Goal: Transaction & Acquisition: Purchase product/service

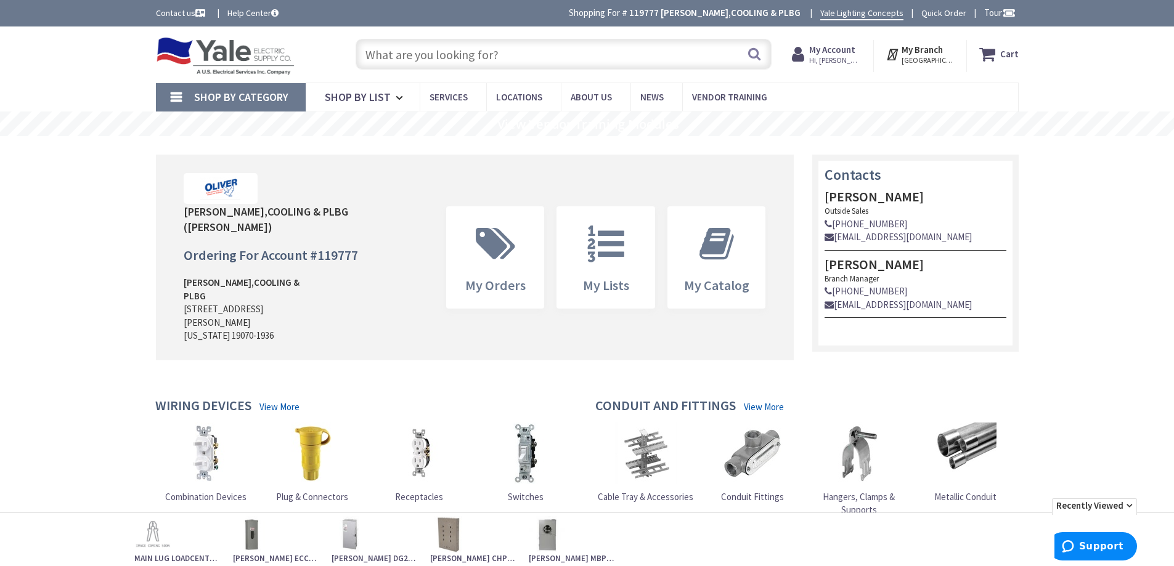
click at [447, 62] on input "text" at bounding box center [564, 54] width 416 height 31
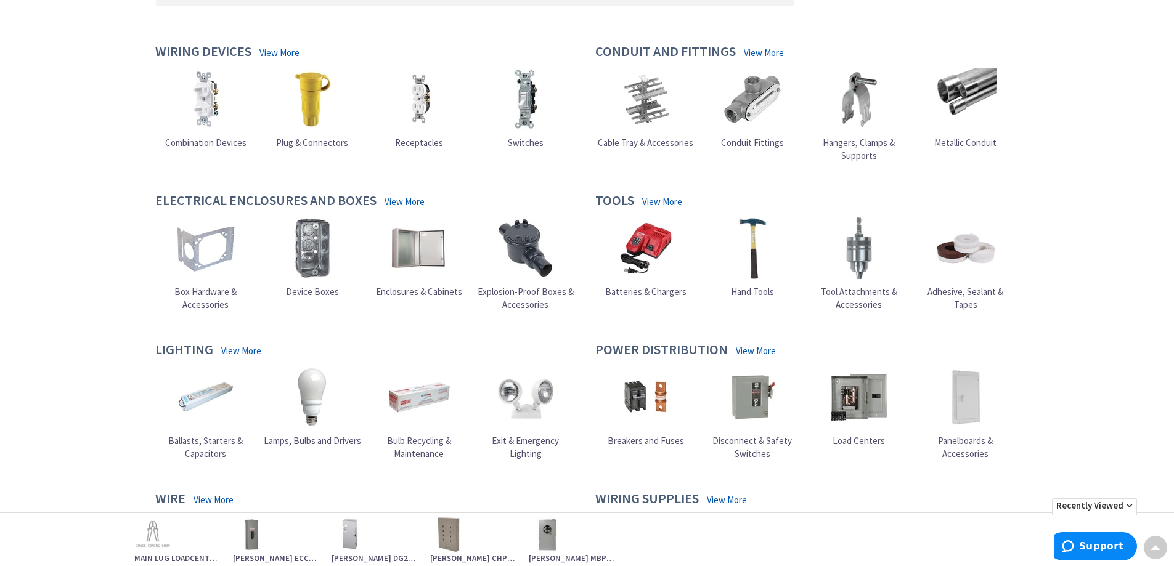
scroll to position [431, 0]
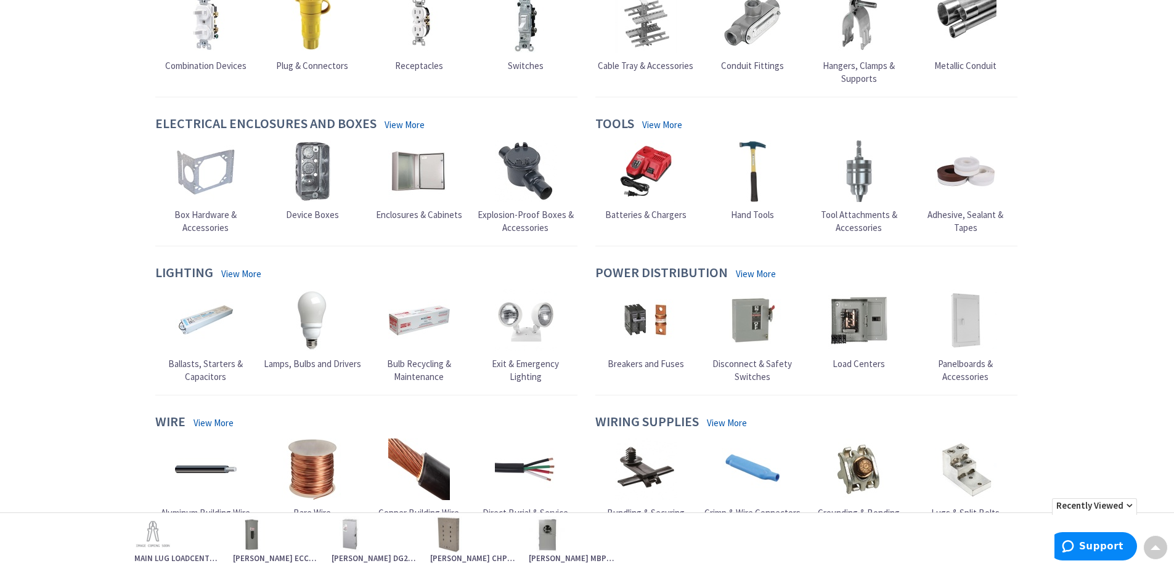
click at [842, 306] on img at bounding box center [859, 321] width 62 height 62
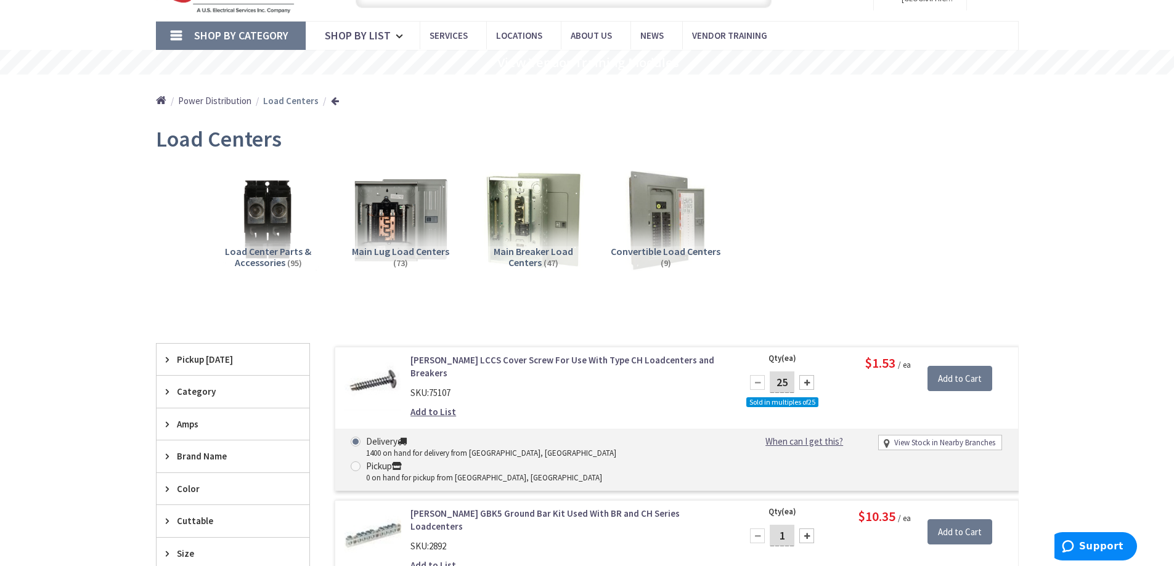
scroll to position [185, 0]
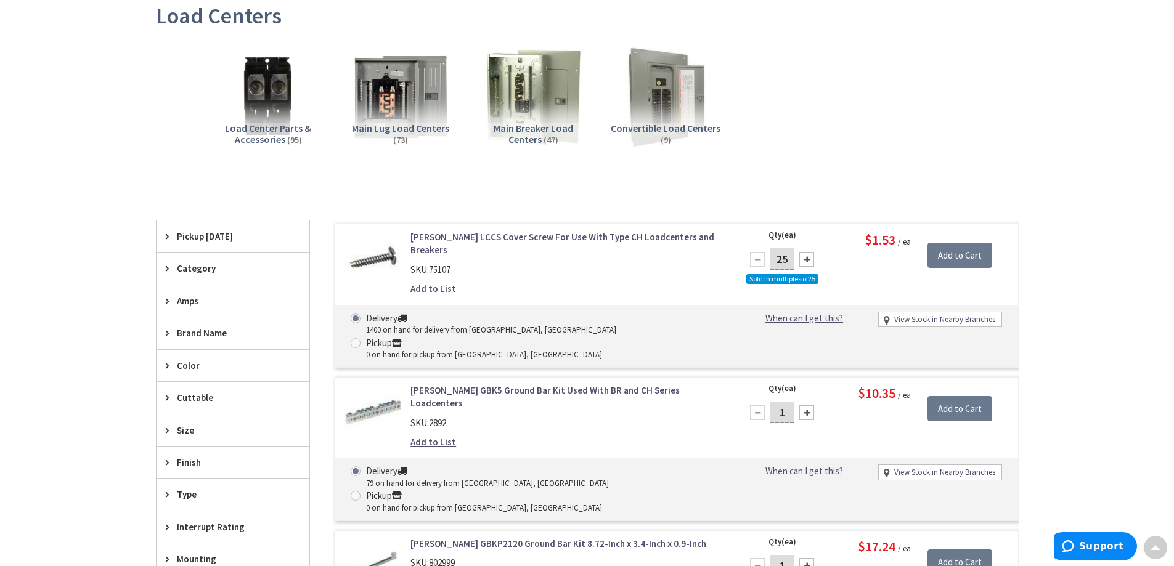
click at [224, 304] on span "Amps" at bounding box center [227, 301] width 100 height 13
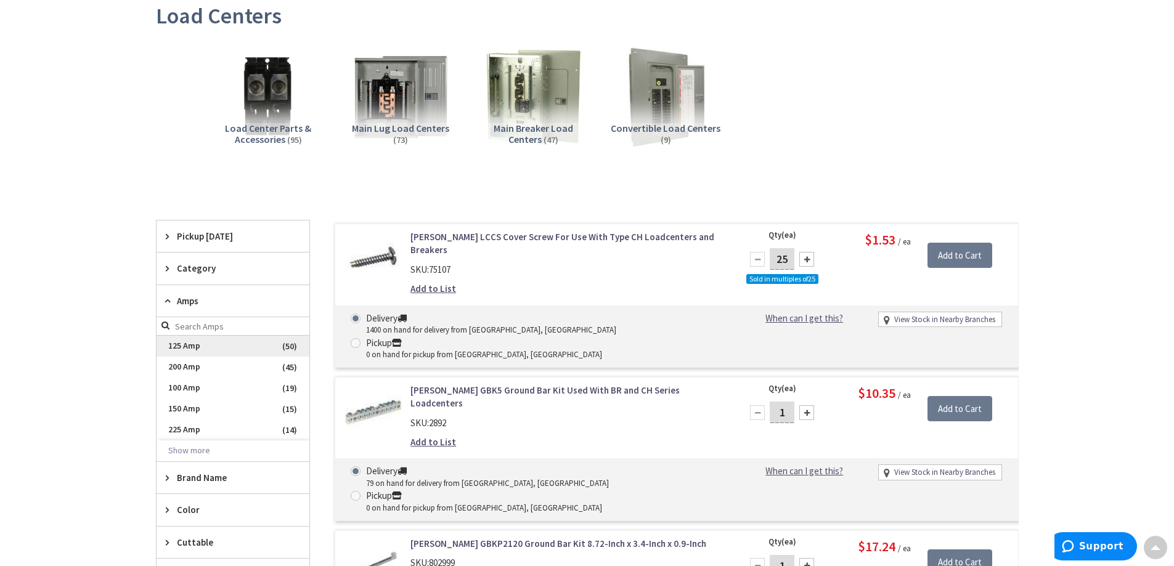
click at [227, 348] on span "125 Amp" at bounding box center [233, 346] width 153 height 21
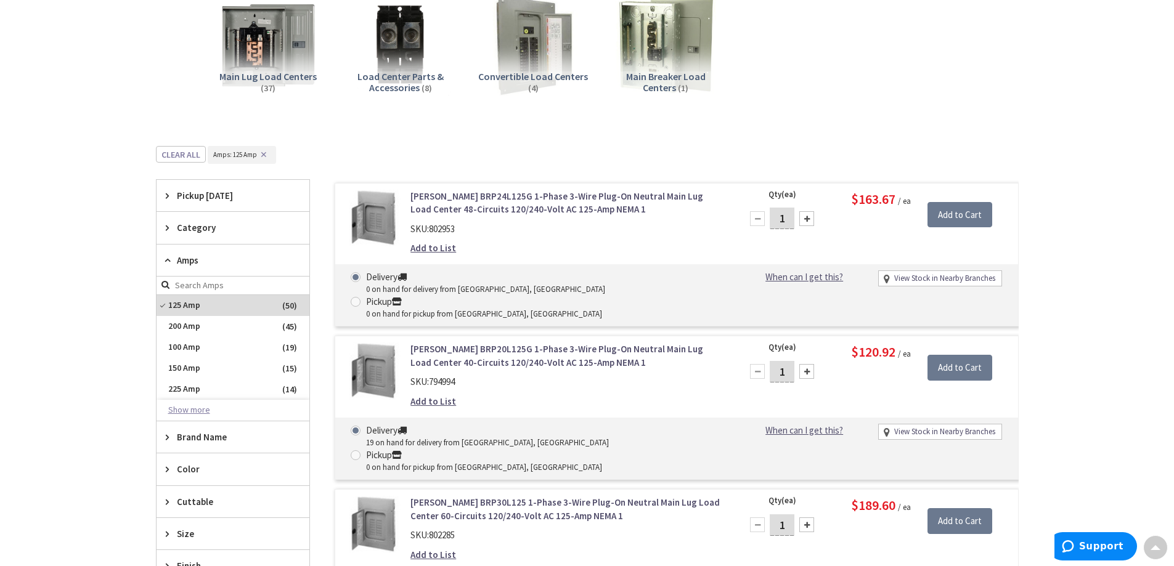
scroll to position [308, 0]
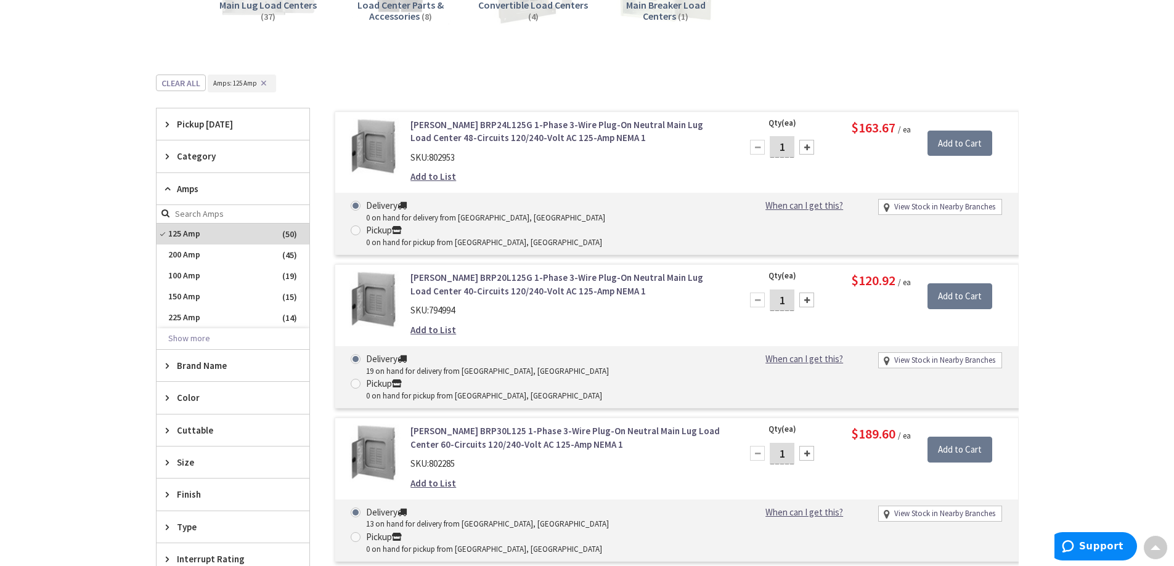
click at [229, 157] on span "Category" at bounding box center [227, 156] width 100 height 13
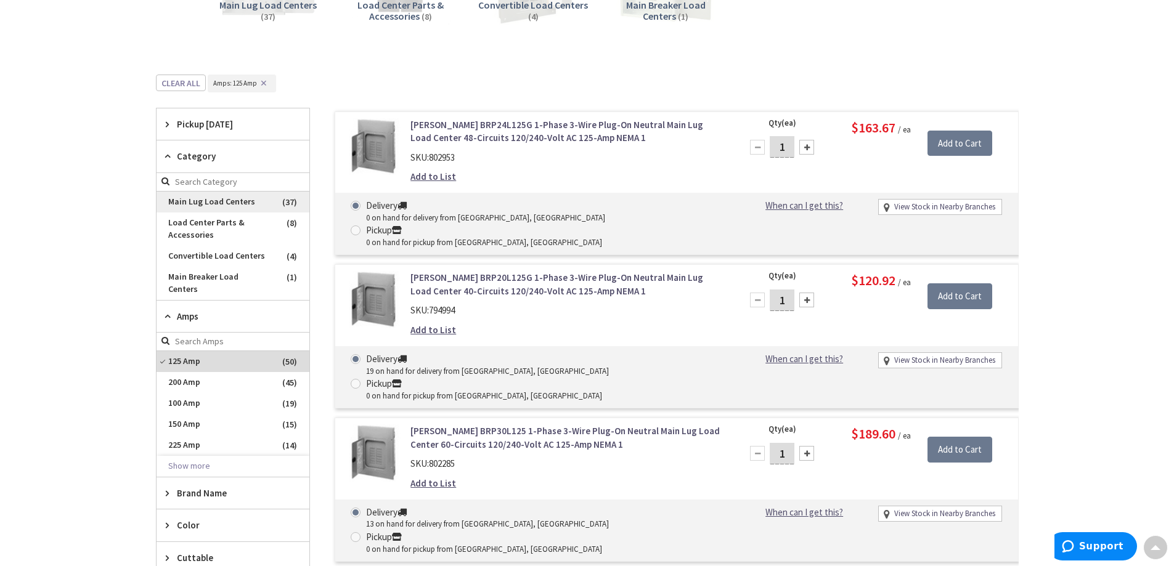
click at [242, 208] on span "Main Lug Load Centers" at bounding box center [233, 202] width 153 height 21
click at [531, 271] on link "Eaton BRP20L125G 1-Phase 3-Wire Plug-On Neutral Main Lug Load Center 40-Circuit…" at bounding box center [567, 284] width 314 height 26
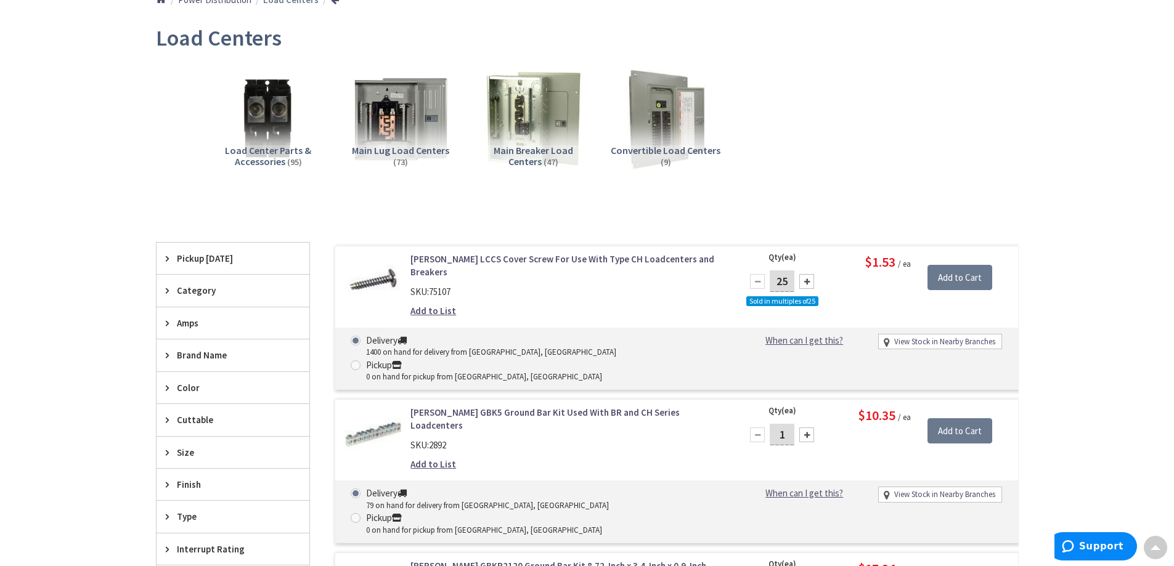
scroll to position [123, 0]
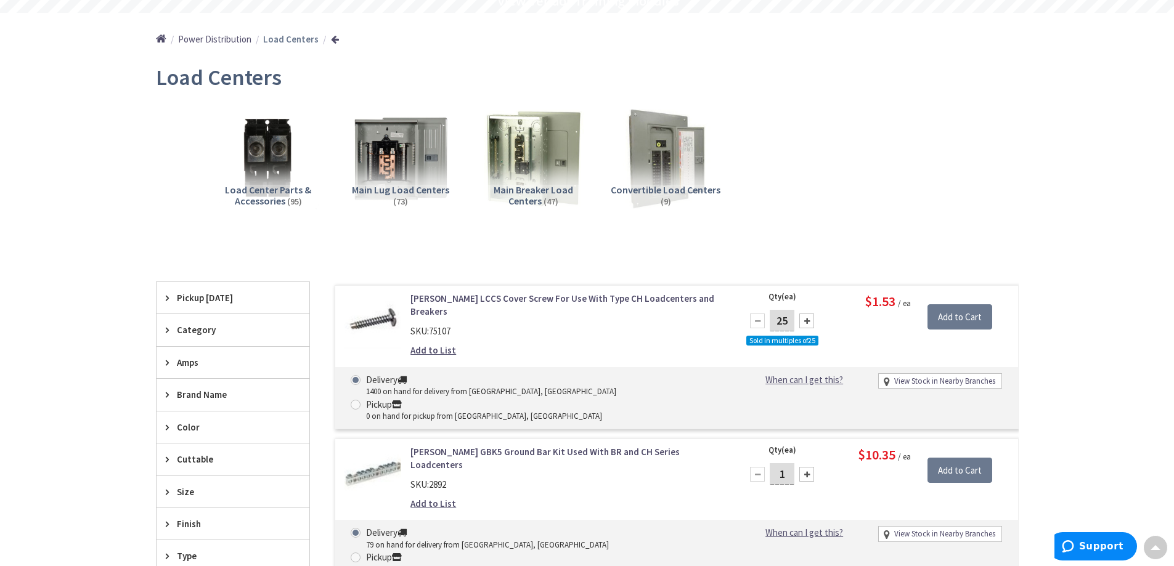
click at [205, 358] on span "Amps" at bounding box center [227, 362] width 100 height 13
click at [220, 408] on span "125 Amp" at bounding box center [233, 407] width 153 height 21
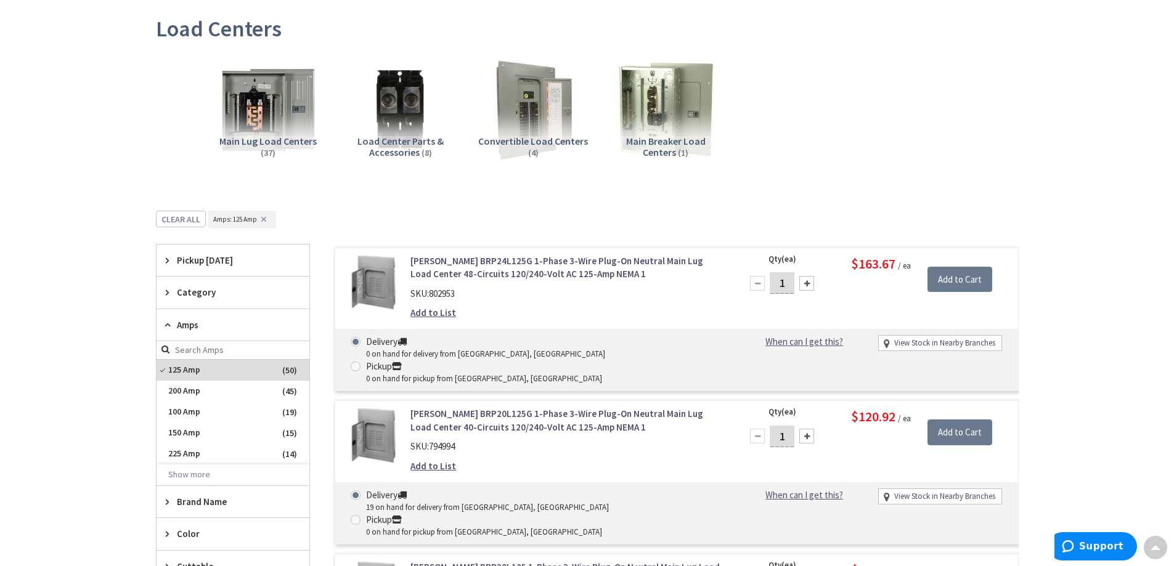
scroll to position [246, 0]
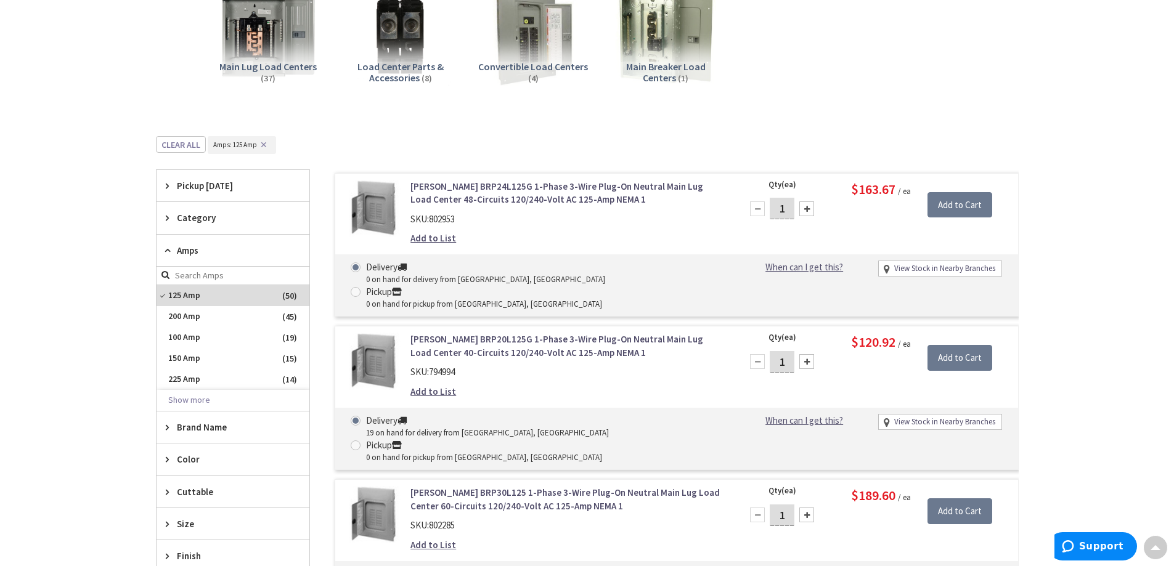
click at [207, 221] on span "Category" at bounding box center [227, 217] width 100 height 13
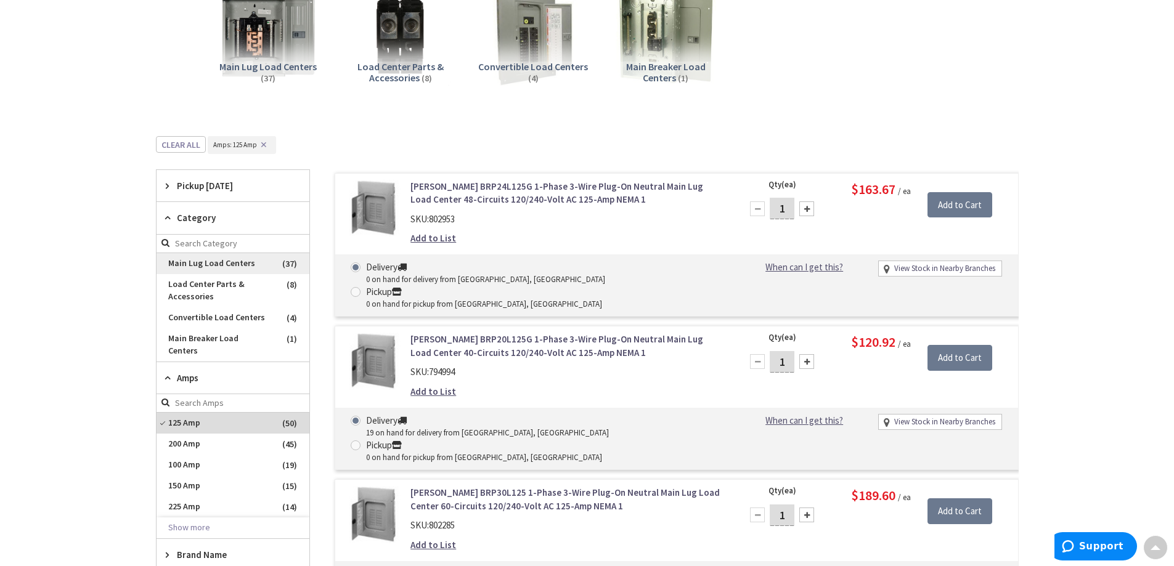
click at [219, 264] on span "Main Lug Load Centers" at bounding box center [233, 263] width 153 height 21
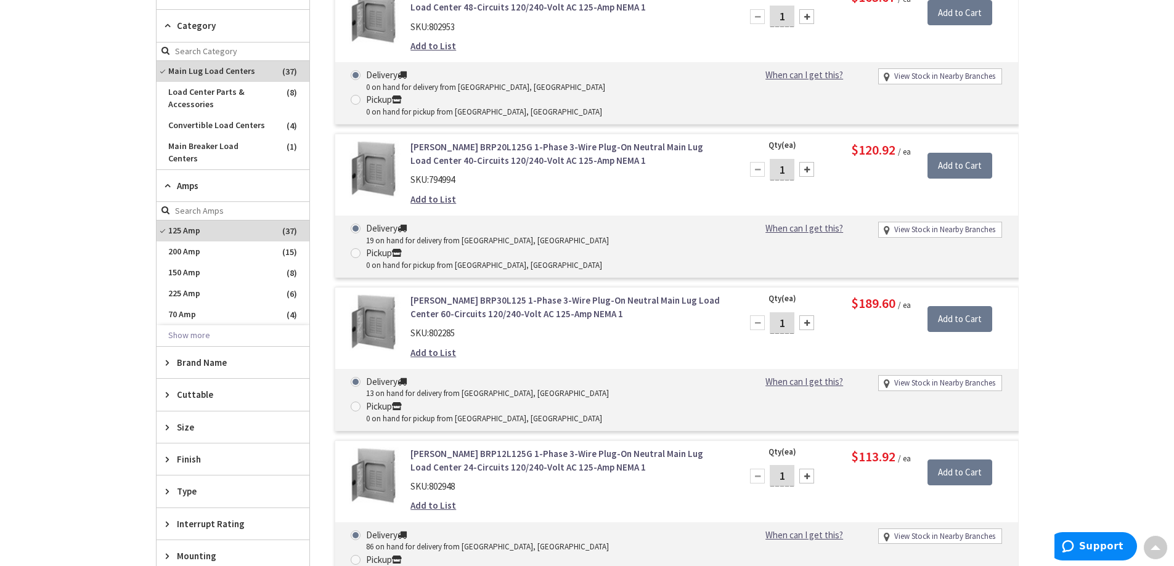
scroll to position [0, 0]
